Goal: Find specific fact: Find specific fact

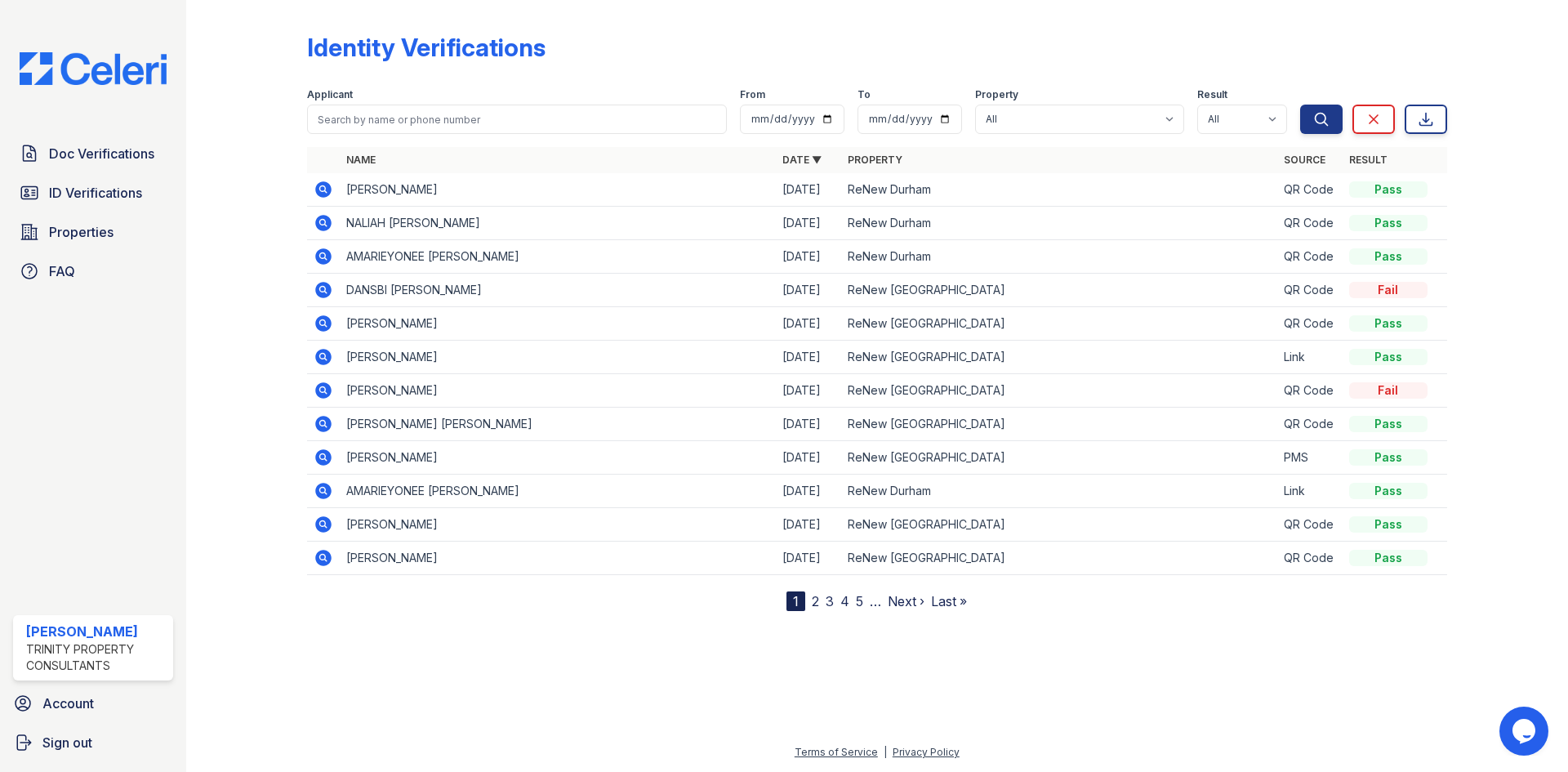
click at [1115, 191] on td "ReNew Durham" at bounding box center [1059, 190] width 437 height 34
click at [327, 190] on icon at bounding box center [323, 189] width 17 height 17
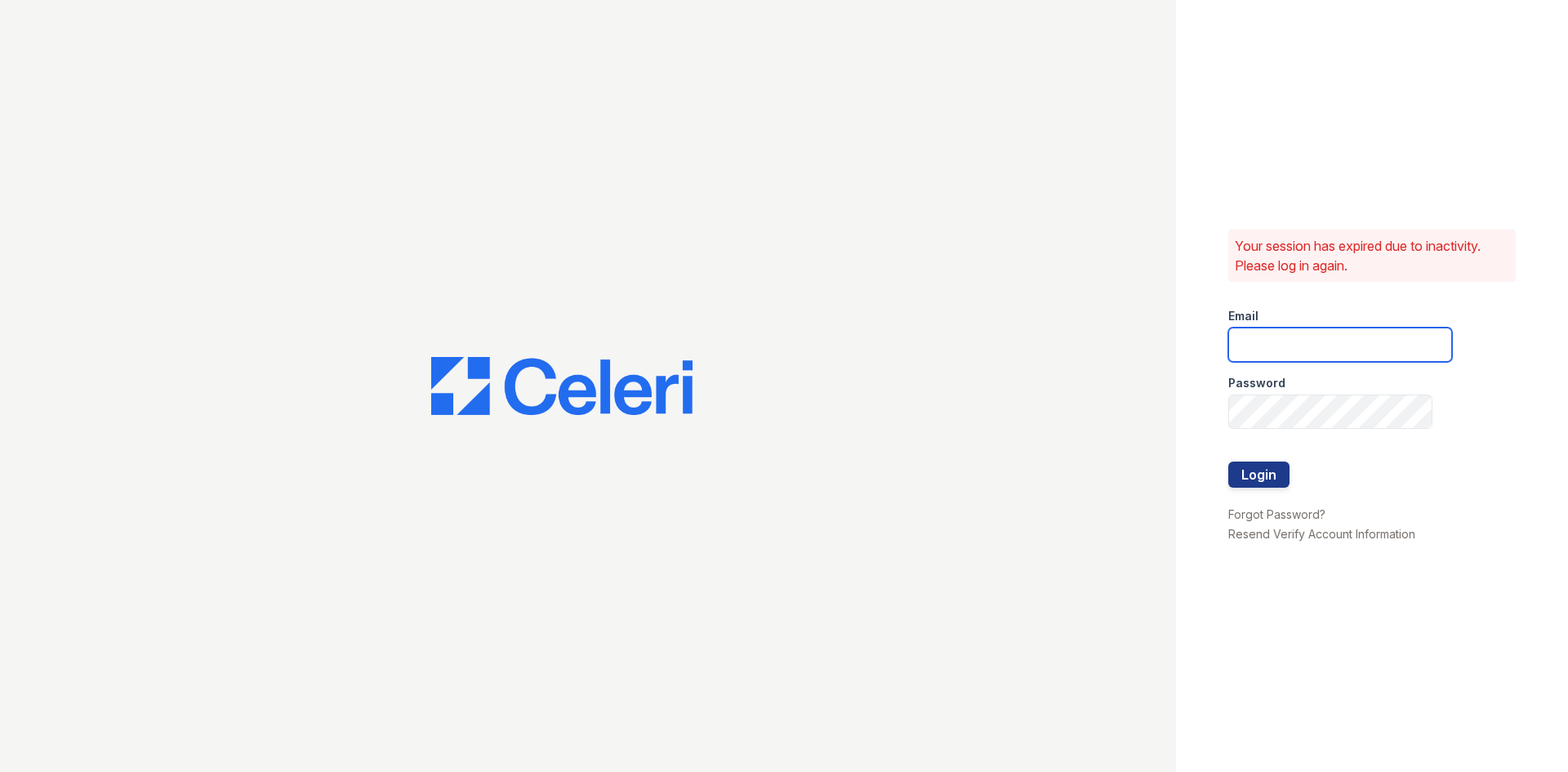
click at [1354, 341] on input "email" at bounding box center [1340, 344] width 224 height 35
type input "MBautista@trinity-pm.com"
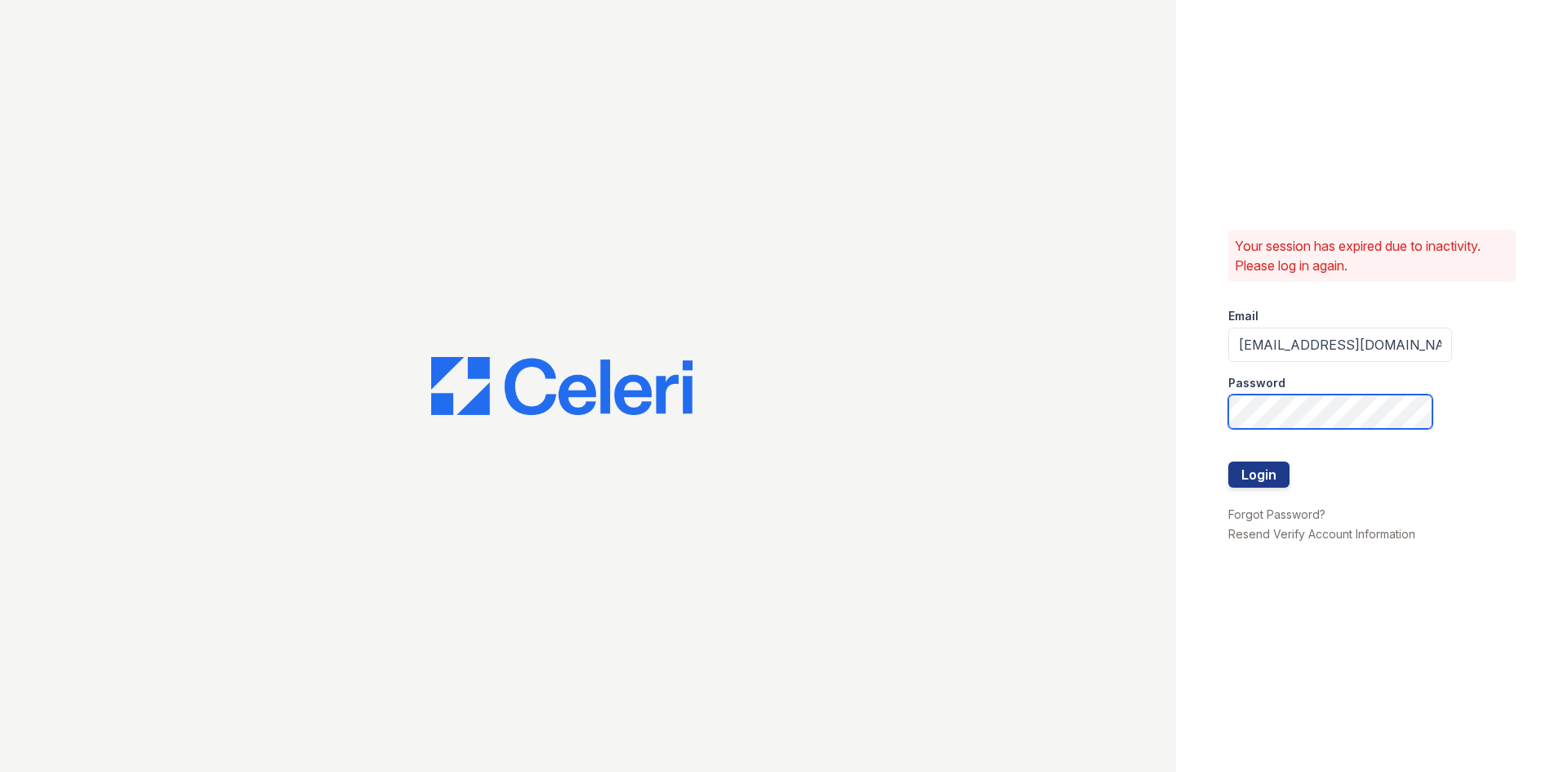
click at [1229, 461] on button "Login" at bounding box center [1260, 474] width 61 height 27
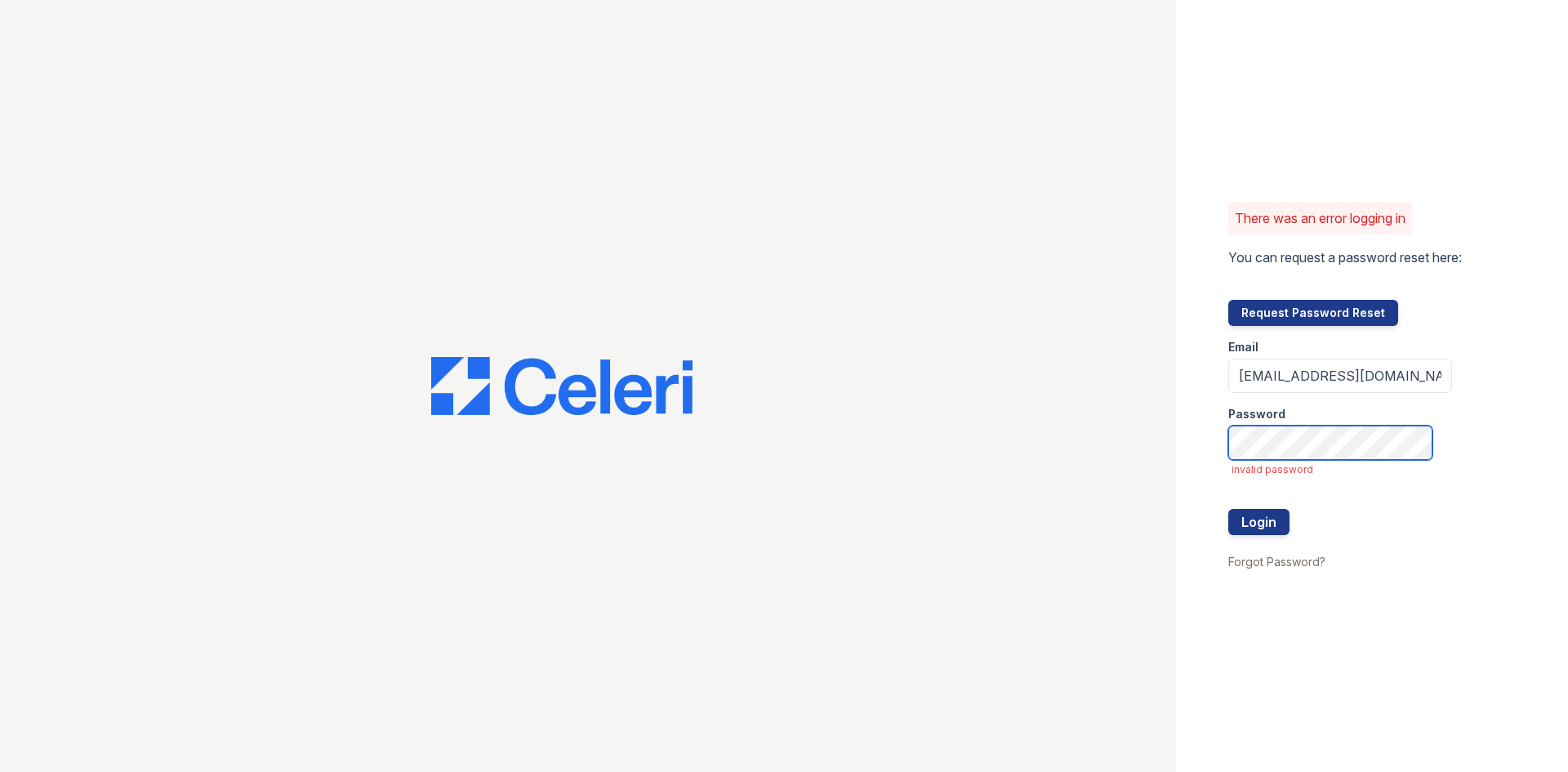
click at [1229, 509] on button "Login" at bounding box center [1260, 522] width 61 height 27
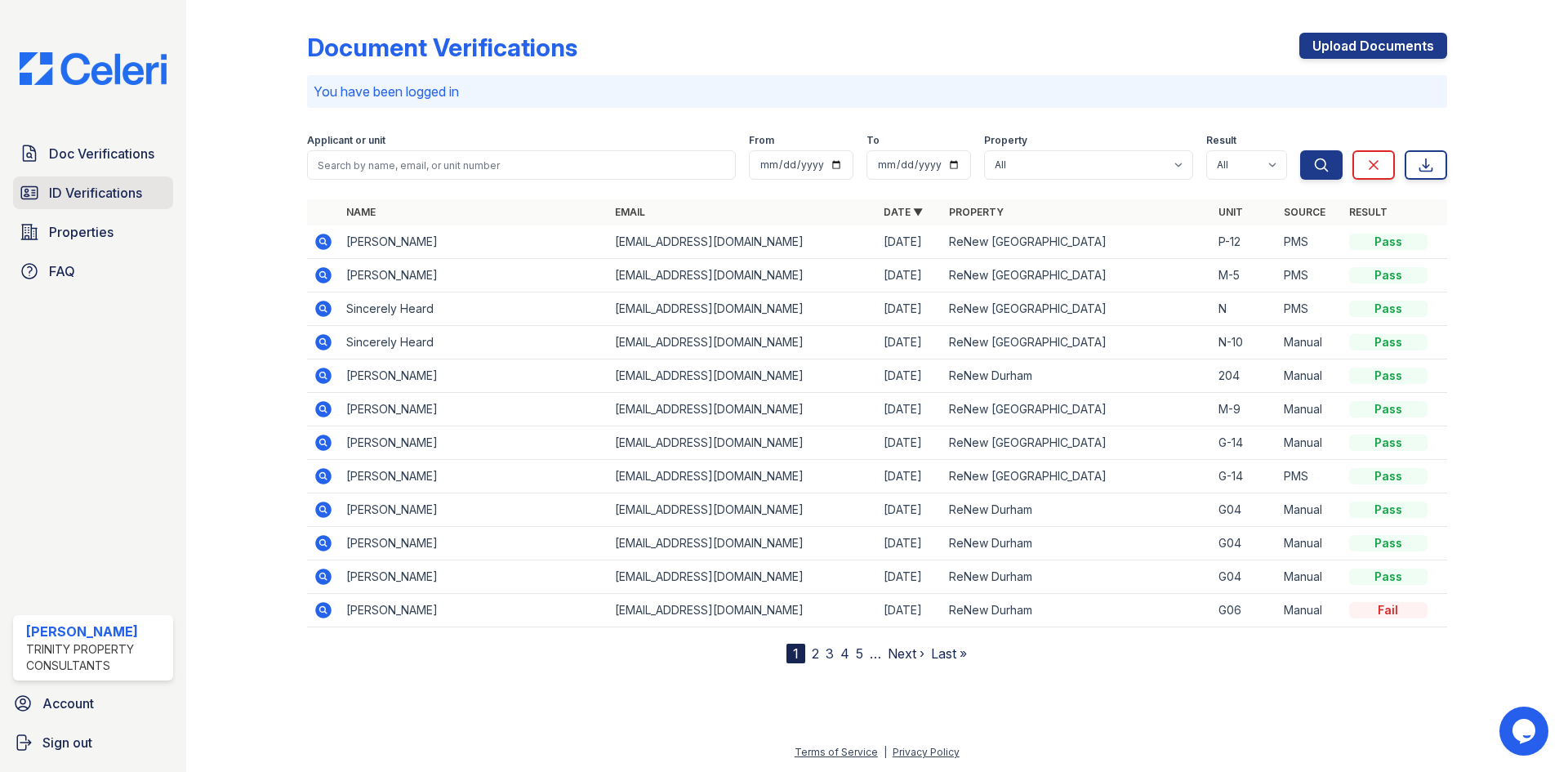
click at [138, 192] on span "ID Verifications" at bounding box center [96, 193] width 93 height 20
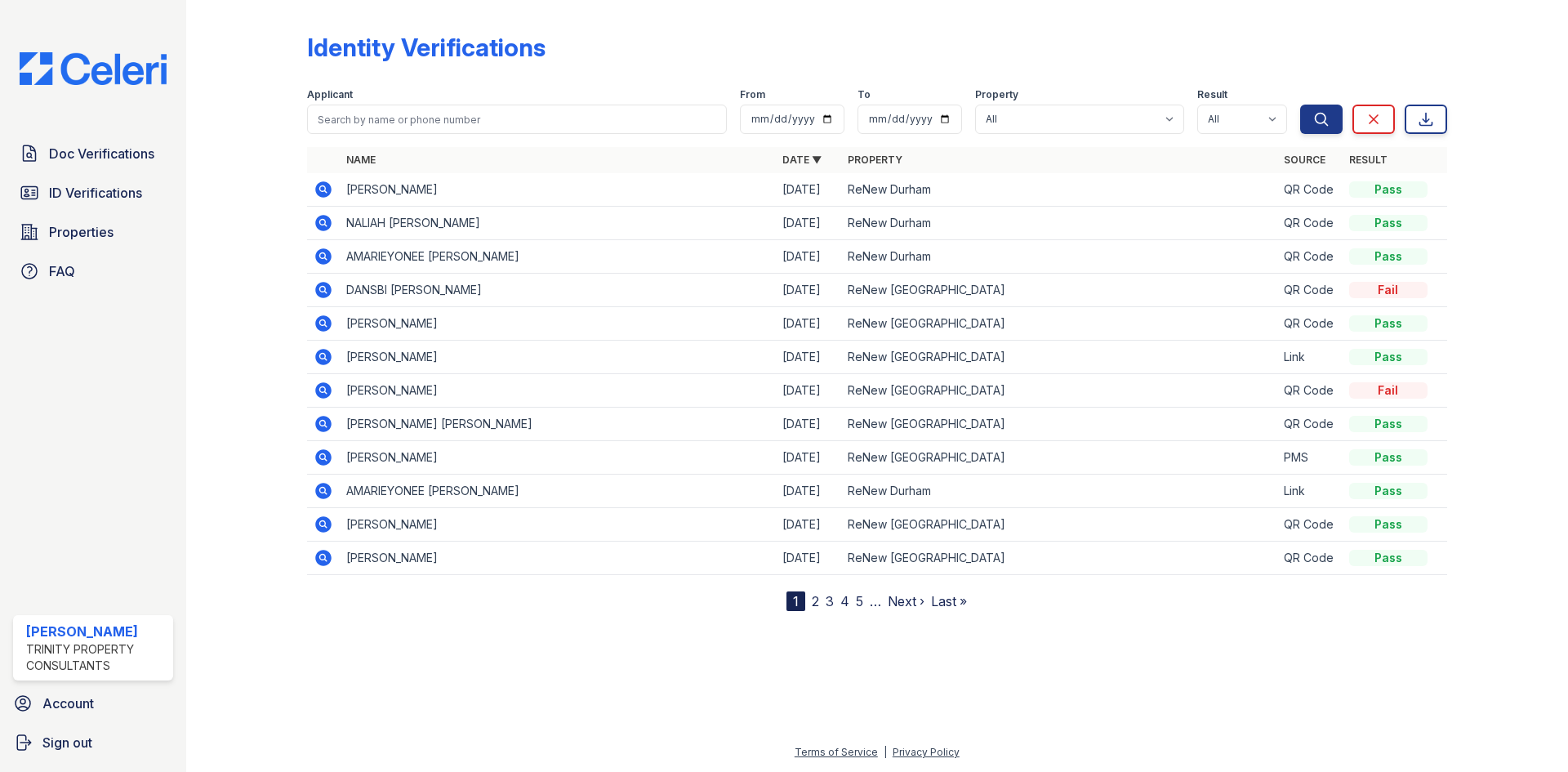
click at [314, 187] on icon at bounding box center [323, 189] width 20 height 20
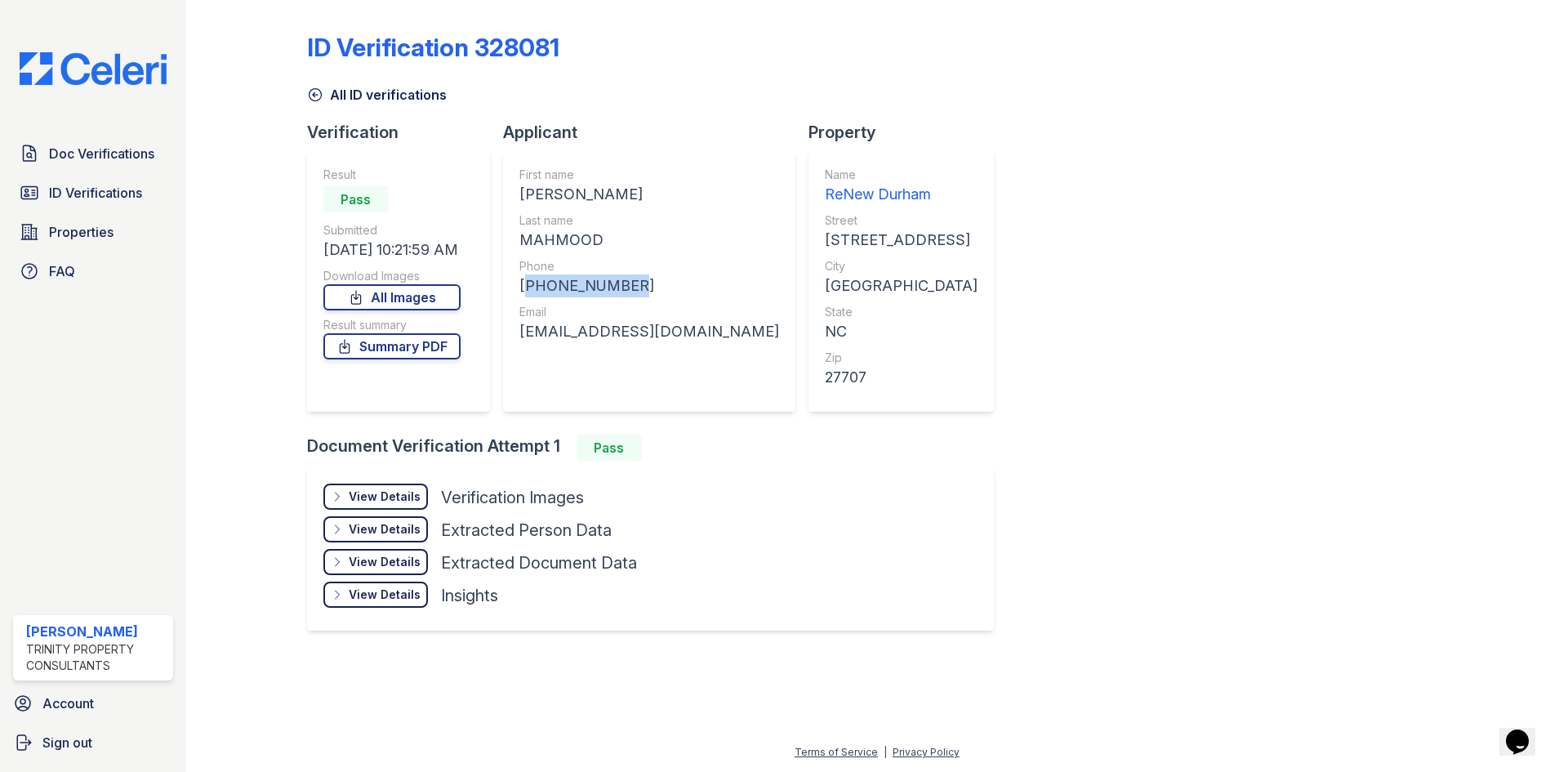
drag, startPoint x: 514, startPoint y: 279, endPoint x: 623, endPoint y: 283, distance: 109.1
click at [623, 283] on div "First name [PERSON_NAME] D Last name [PERSON_NAME] Phone [PHONE_NUMBER] Email […" at bounding box center [649, 281] width 293 height 261
copy div "[PHONE_NUMBER]"
click at [518, 191] on div "First name [PERSON_NAME] D Last name [PERSON_NAME] Phone [PHONE_NUMBER] Email […" at bounding box center [649, 281] width 293 height 261
drag, startPoint x: 520, startPoint y: 190, endPoint x: 556, endPoint y: 193, distance: 36.1
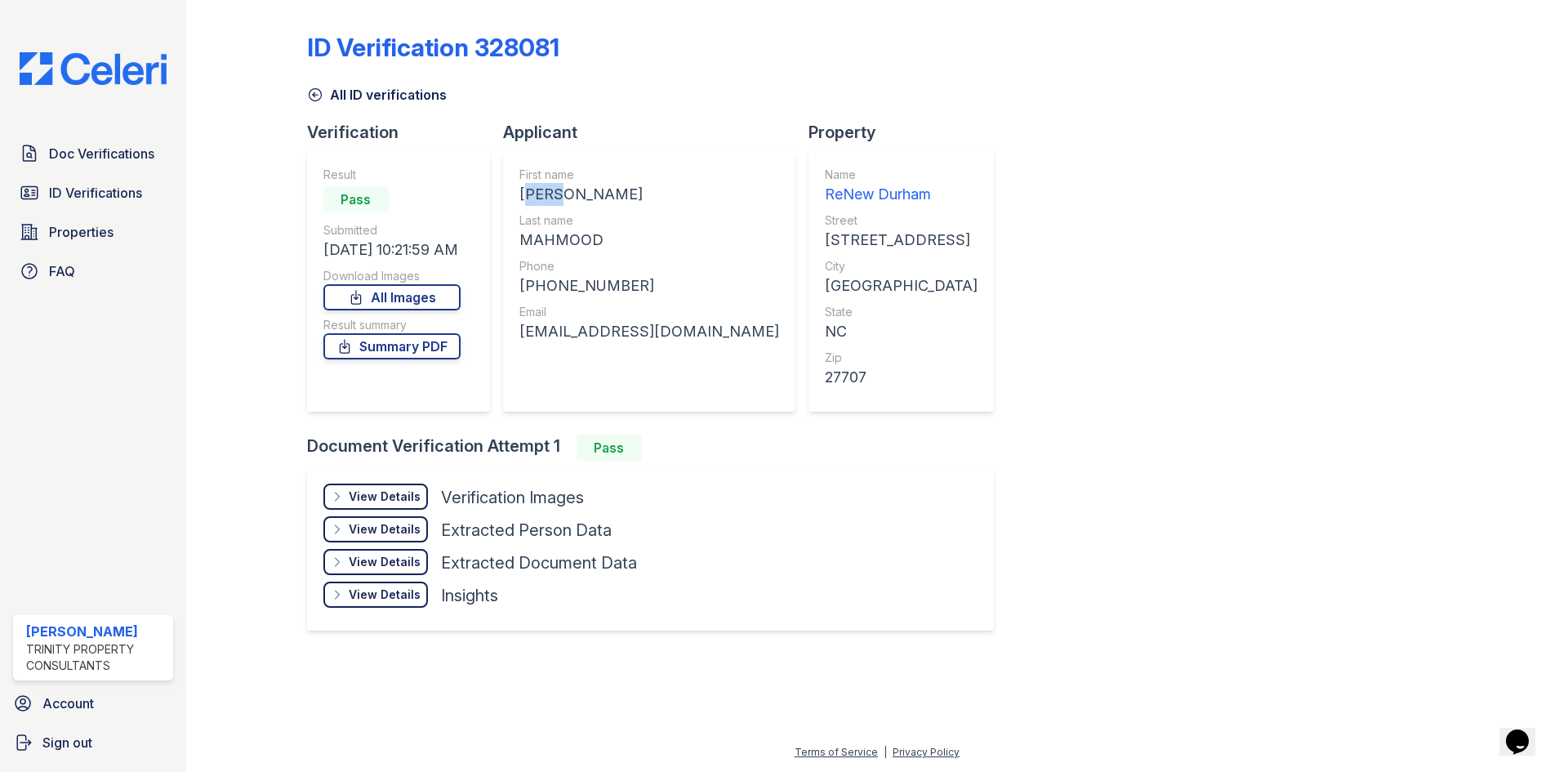
click at [556, 193] on div "SHAH D" at bounding box center [649, 194] width 260 height 23
copy div "SHAH"
drag, startPoint x: 523, startPoint y: 331, endPoint x: 540, endPoint y: 331, distance: 17.0
click at [540, 331] on div "sm27560@gmail.com" at bounding box center [649, 331] width 260 height 23
click at [517, 330] on div "First name SHAH D Last name MAHMOOD Phone +19198025960 Email sm27560@gmail.com" at bounding box center [649, 281] width 293 height 261
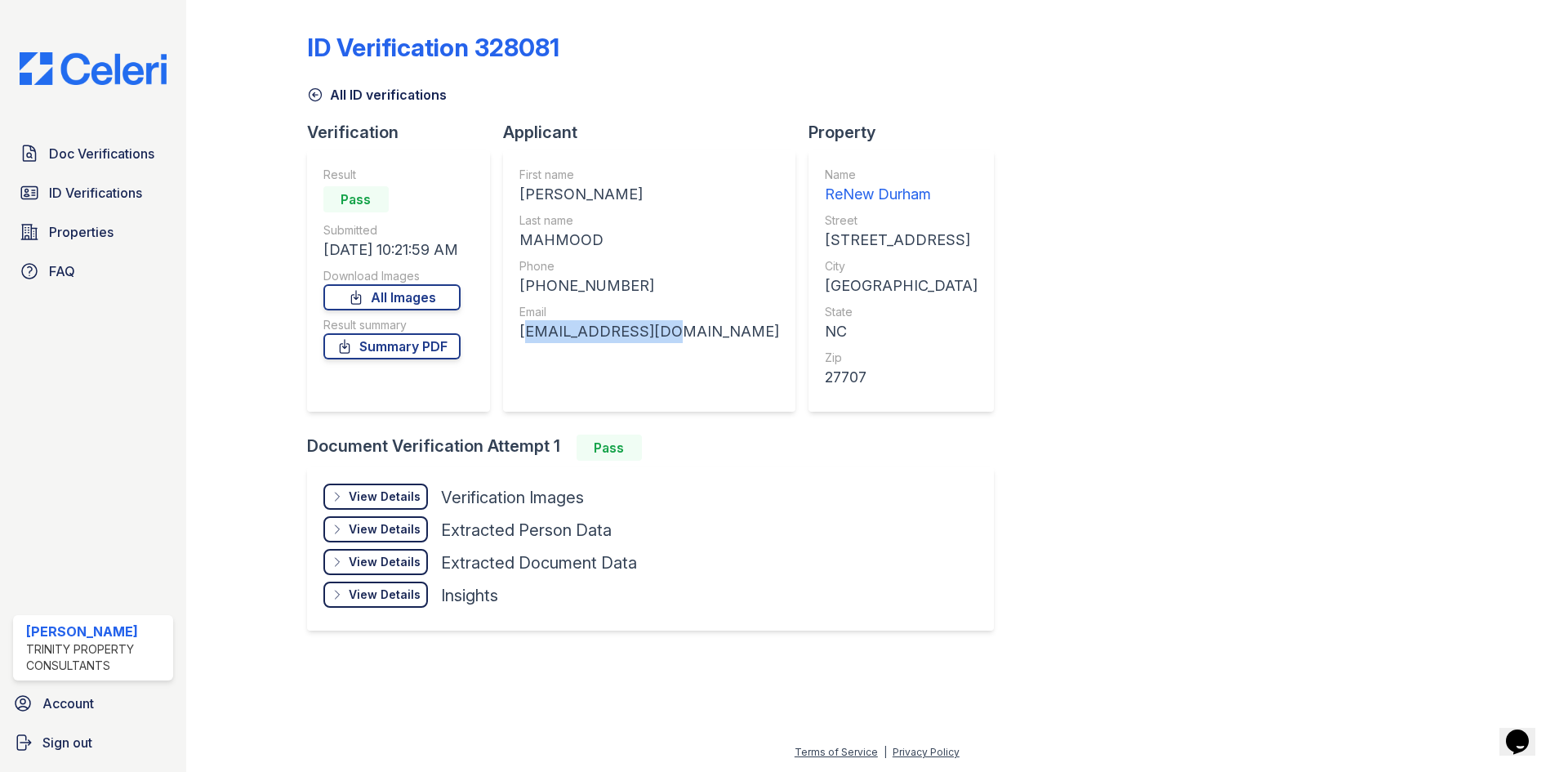
drag, startPoint x: 521, startPoint y: 329, endPoint x: 665, endPoint y: 332, distance: 144.0
click at [665, 332] on div "sm27560@gmail.com" at bounding box center [649, 331] width 260 height 23
copy div "sm27560@gmail.com"
click at [77, 193] on span "ID Verifications" at bounding box center [96, 193] width 93 height 20
